Goal: Information Seeking & Learning: Learn about a topic

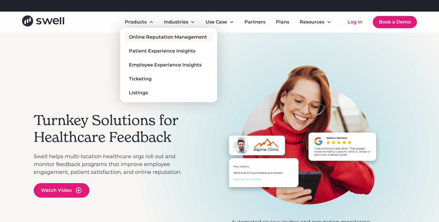
click at [149, 36] on div "Online Reputation Management" at bounding box center [168, 37] width 78 height 7
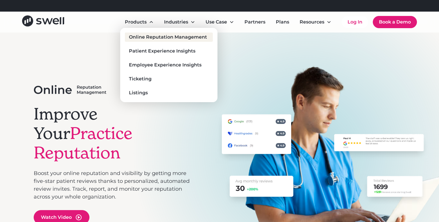
click at [145, 37] on div "Online Reputation Management" at bounding box center [168, 37] width 78 height 7
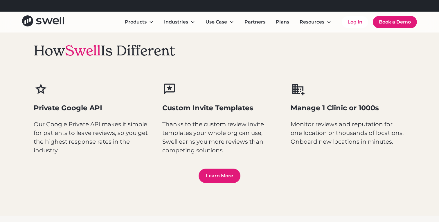
scroll to position [750, 0]
